Goal: Transaction & Acquisition: Purchase product/service

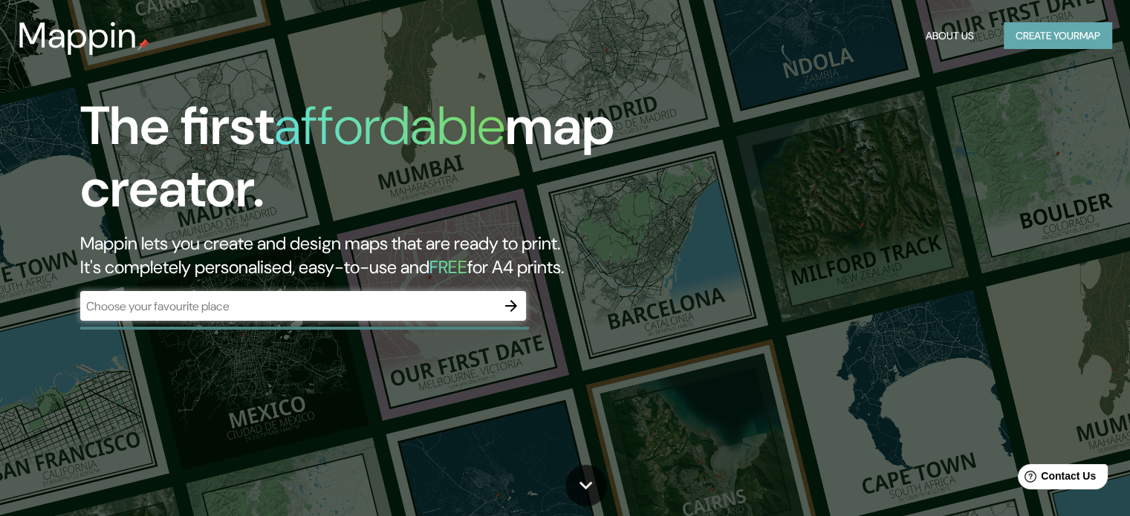
click at [1054, 32] on button "Create your map" at bounding box center [1058, 35] width 108 height 27
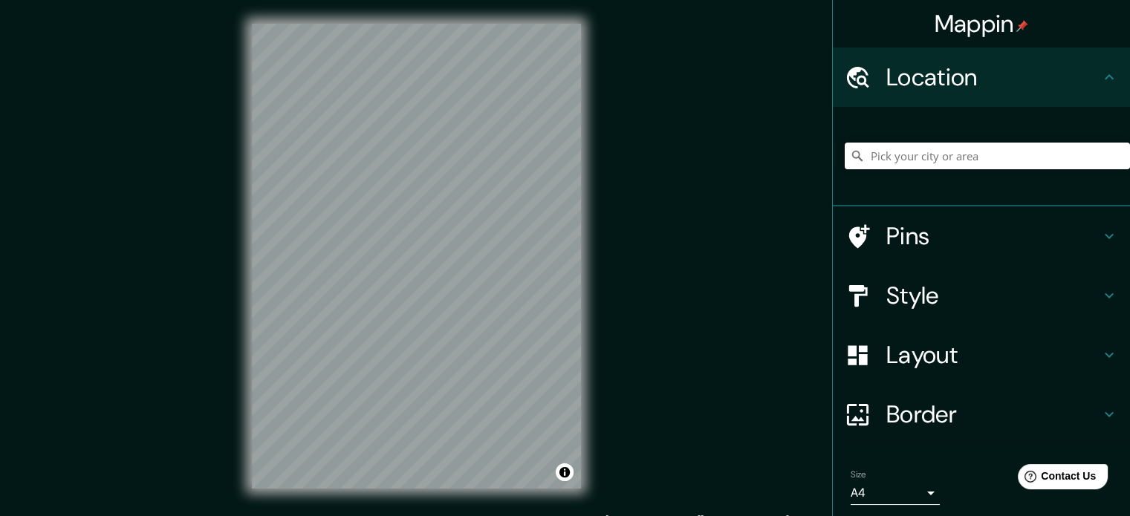
click at [918, 160] on input "Pick your city or area" at bounding box center [987, 156] width 285 height 27
type input "[PERSON_NAME], [GEOGRAPHIC_DATA], [GEOGRAPHIC_DATA]"
click at [935, 411] on h4 "Border" at bounding box center [993, 415] width 214 height 30
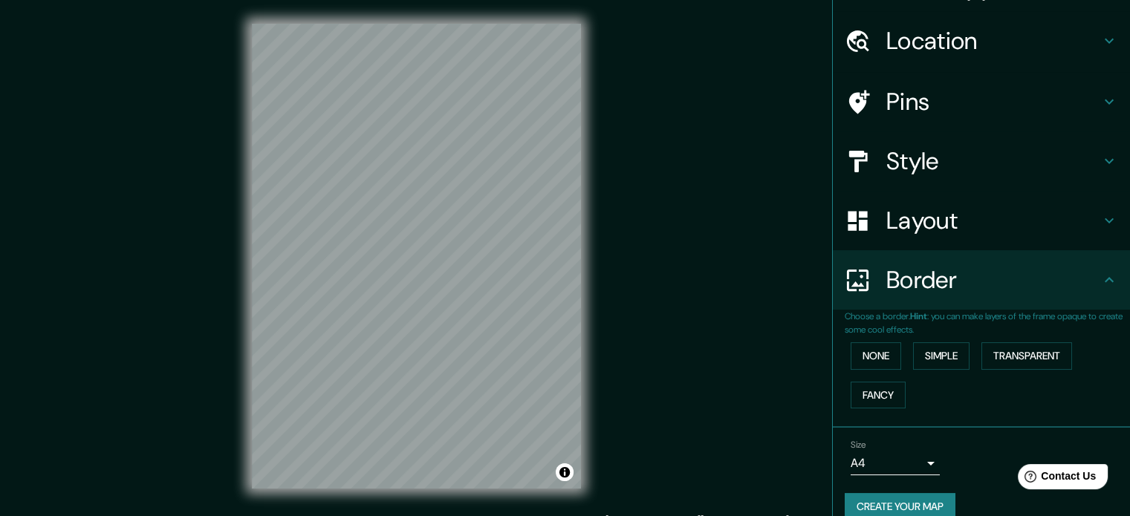
scroll to position [56, 0]
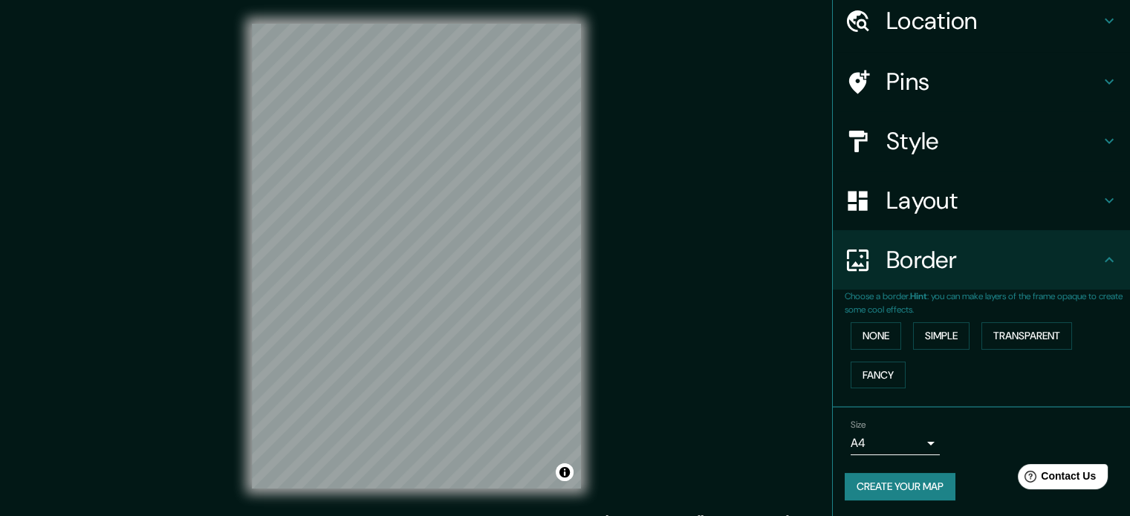
click at [904, 435] on body "Mappin Location [PERSON_NAME], [GEOGRAPHIC_DATA], [GEOGRAPHIC_DATA] [PERSON_NAM…" at bounding box center [565, 258] width 1130 height 516
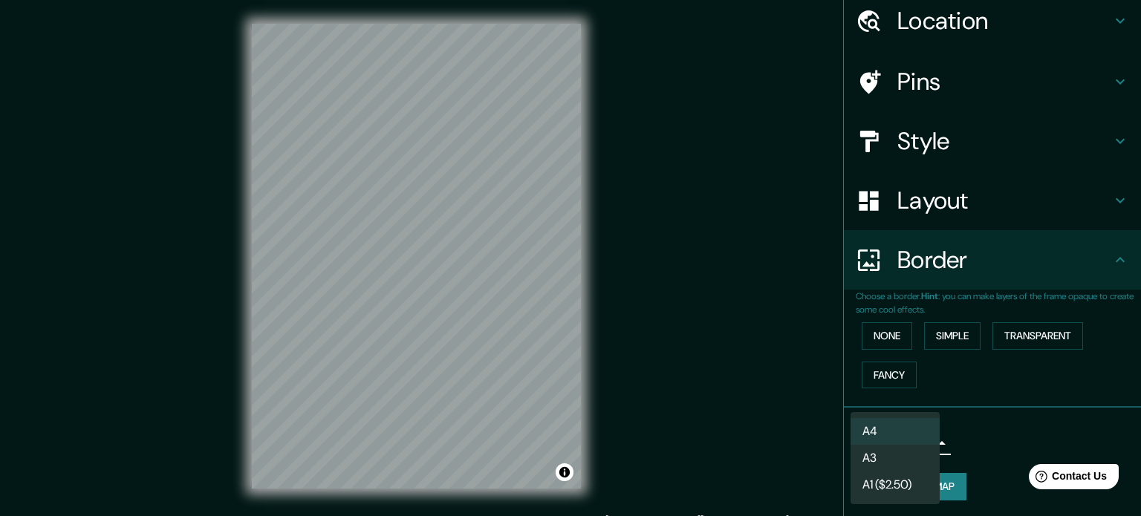
click at [987, 430] on div at bounding box center [570, 258] width 1141 height 516
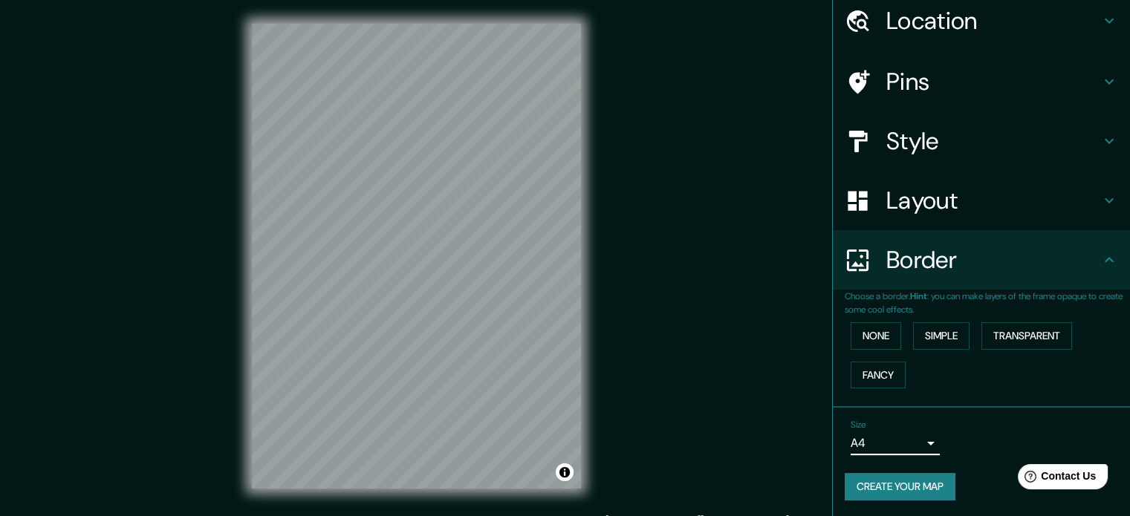
click at [907, 483] on button "Create your map" at bounding box center [900, 486] width 111 height 27
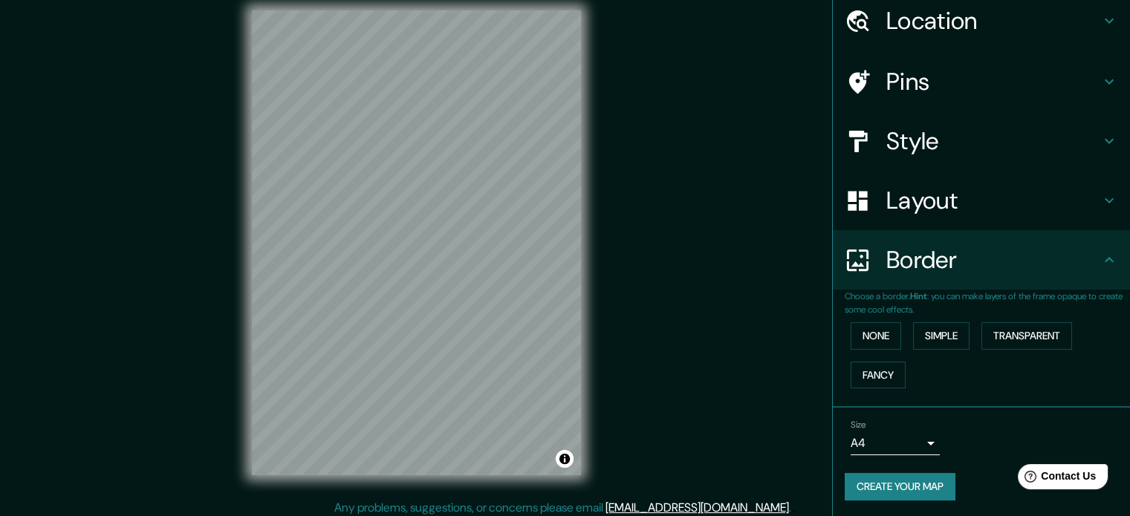
scroll to position [19, 0]
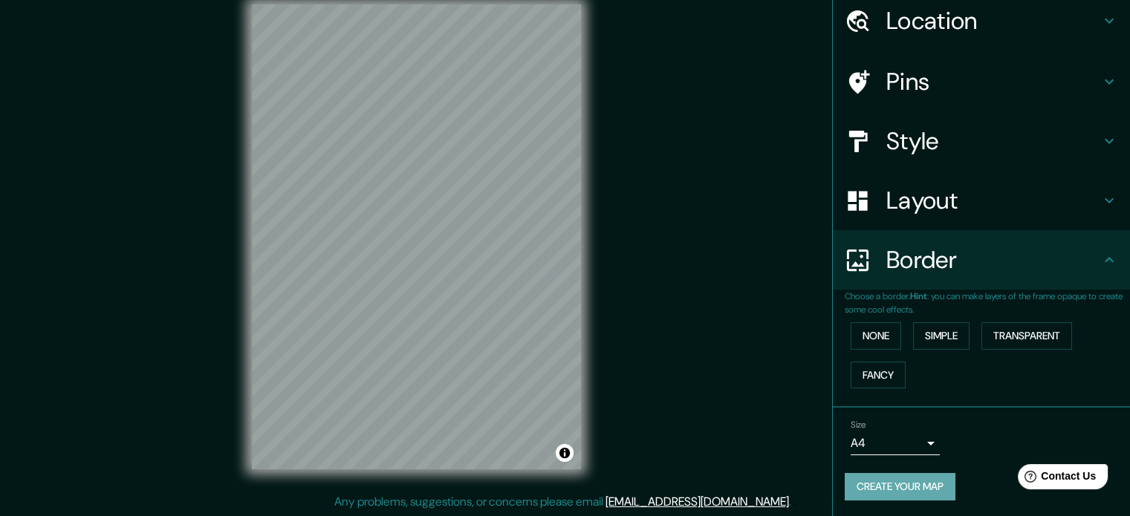
click at [890, 485] on button "Create your map" at bounding box center [900, 486] width 111 height 27
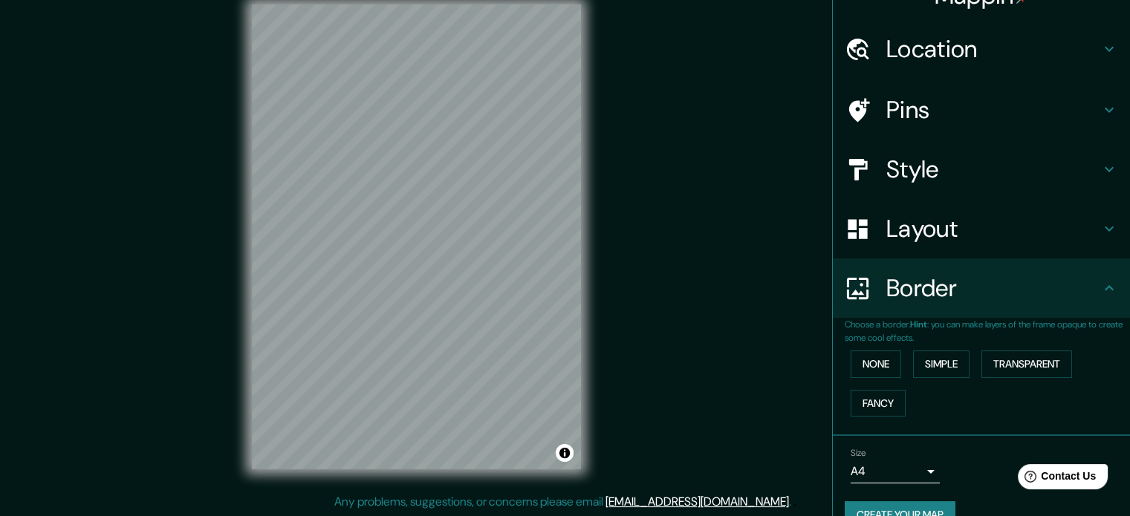
scroll to position [0, 0]
